Goal: Understand process/instructions: Learn how to perform a task or action

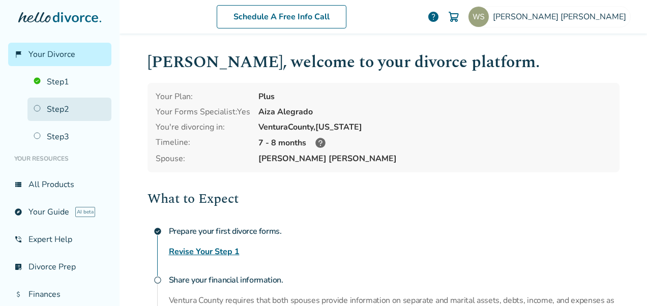
click at [40, 107] on link "Step 2" at bounding box center [69, 109] width 84 height 23
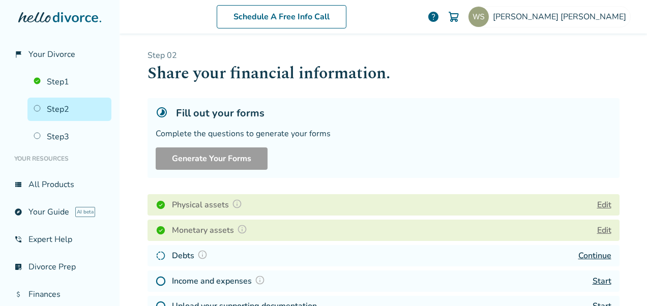
click at [579, 257] on link "Continue" at bounding box center [594, 255] width 33 height 11
